Goal: Task Accomplishment & Management: Manage account settings

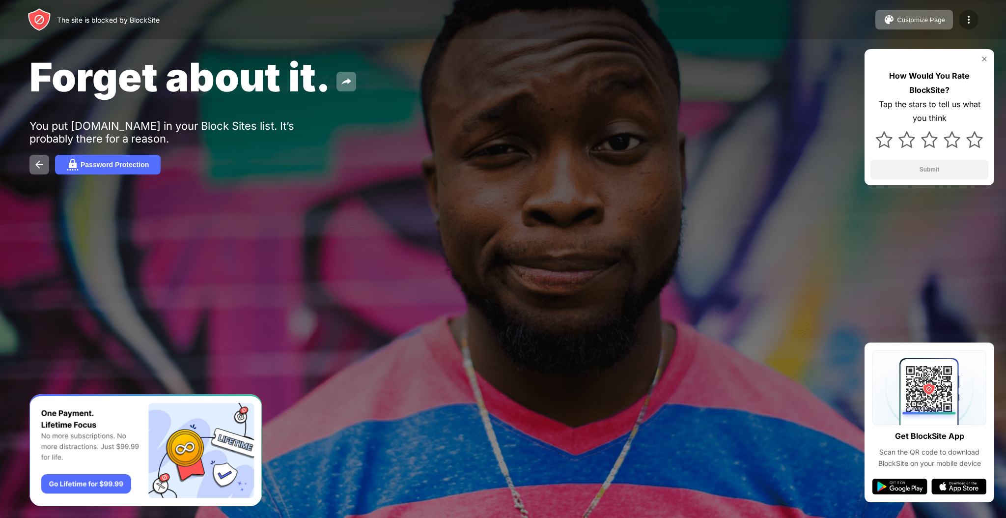
click at [971, 19] on img at bounding box center [969, 20] width 12 height 12
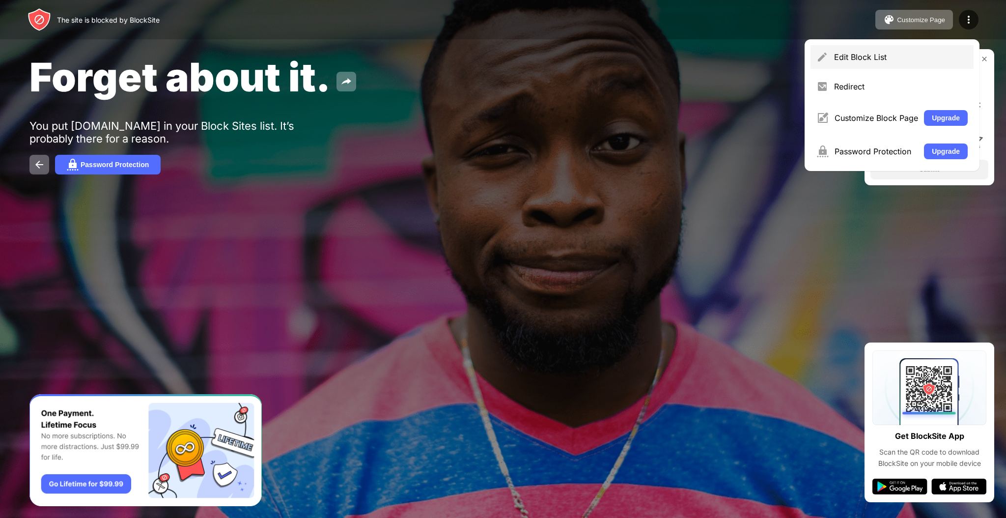
click at [867, 54] on div "Edit Block List" at bounding box center [901, 57] width 134 height 10
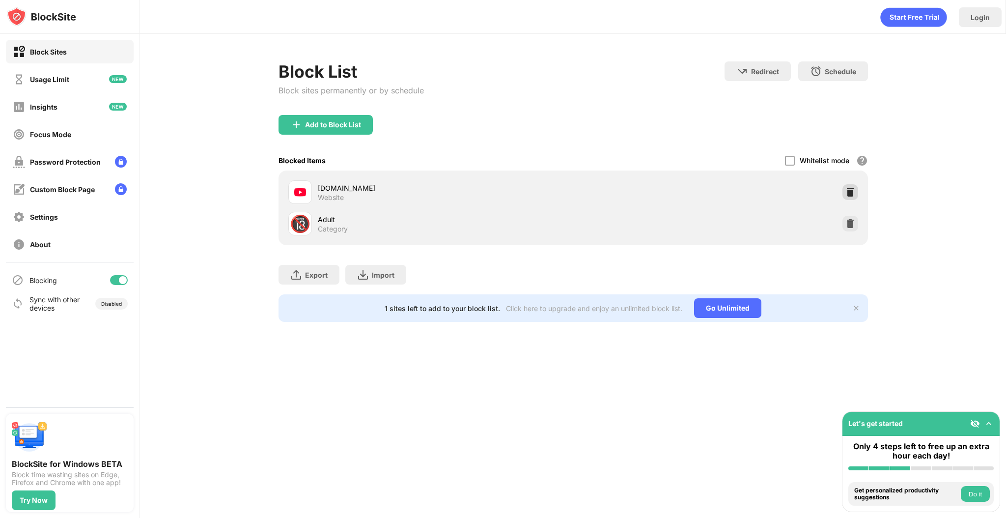
click at [850, 194] on img at bounding box center [850, 192] width 10 height 10
